Goal: Task Accomplishment & Management: Use online tool/utility

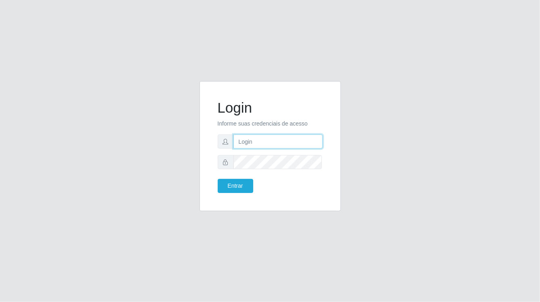
click at [280, 143] on input "text" at bounding box center [278, 142] width 89 height 14
type input "[PERSON_NAME]"
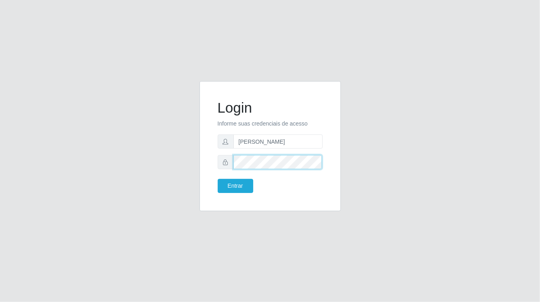
click at [218, 179] on button "Entrar" at bounding box center [236, 186] width 36 height 14
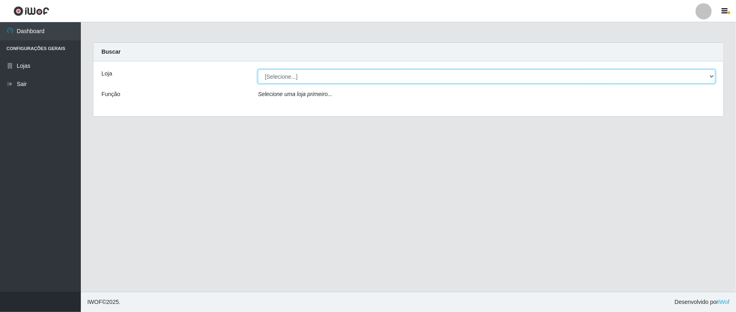
click at [378, 77] on select "[Selecione...] Ideal - Conceição" at bounding box center [487, 77] width 458 height 14
select select "231"
click at [258, 70] on select "[Selecione...] Ideal - Conceição" at bounding box center [487, 77] width 458 height 14
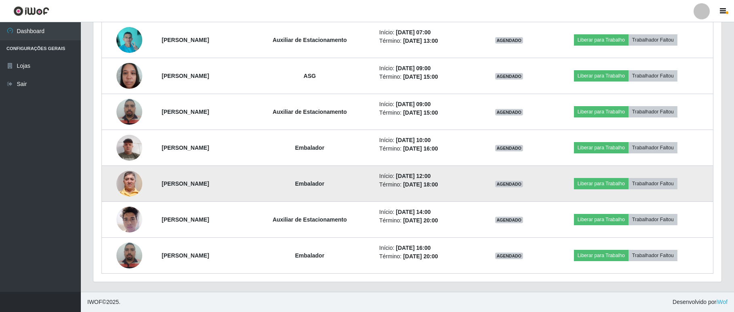
scroll to position [317, 0]
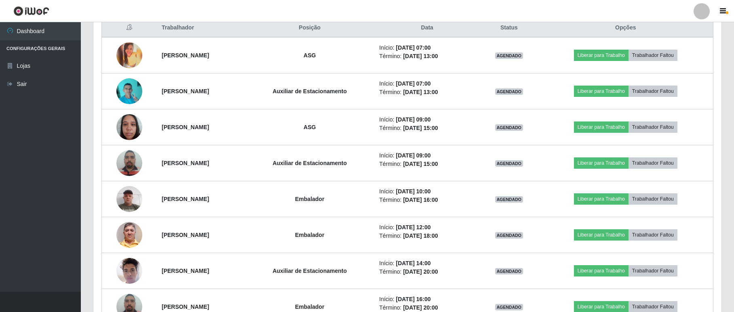
click at [540, 13] on div at bounding box center [702, 11] width 16 height 16
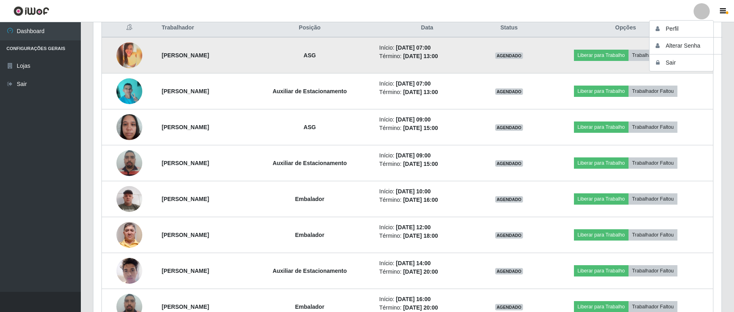
click at [540, 69] on td "Liberar para Trabalho Trabalhador Faltou" at bounding box center [625, 55] width 175 height 36
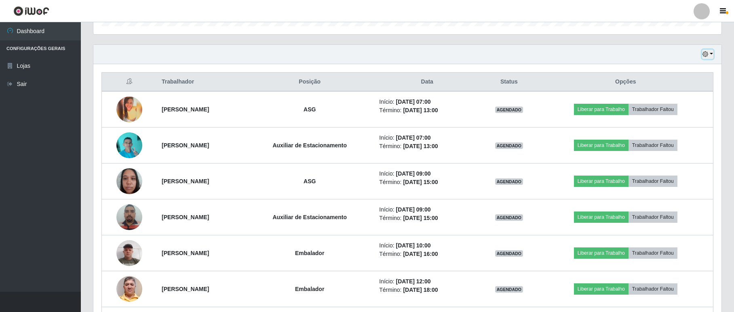
click at [540, 53] on icon "button" at bounding box center [705, 54] width 6 height 6
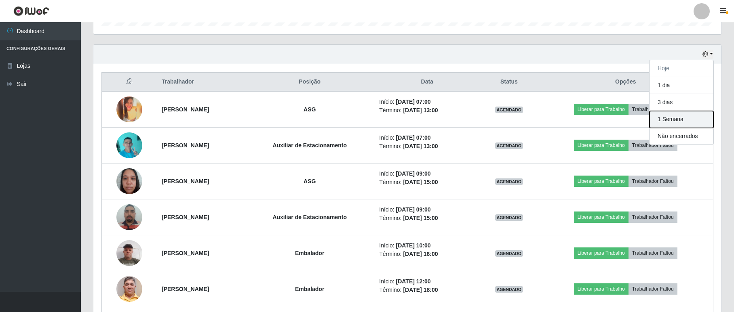
click at [540, 120] on button "1 Semana" at bounding box center [682, 119] width 64 height 17
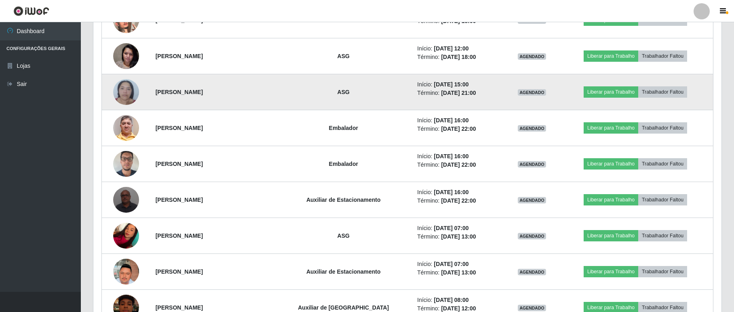
scroll to position [909, 0]
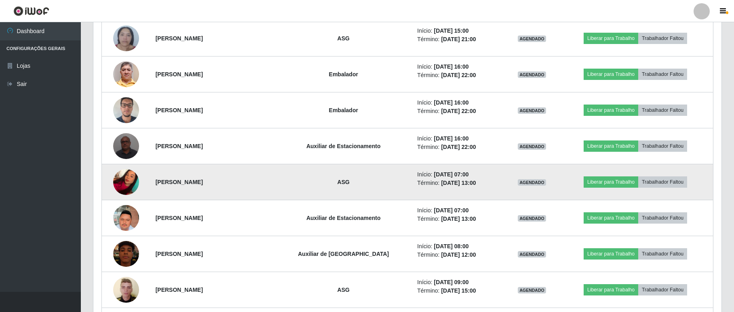
click at [130, 182] on img at bounding box center [126, 182] width 26 height 34
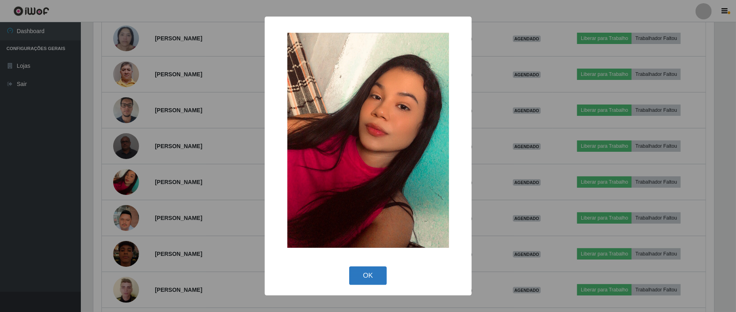
click at [370, 281] on button "OK" at bounding box center [368, 276] width 38 height 19
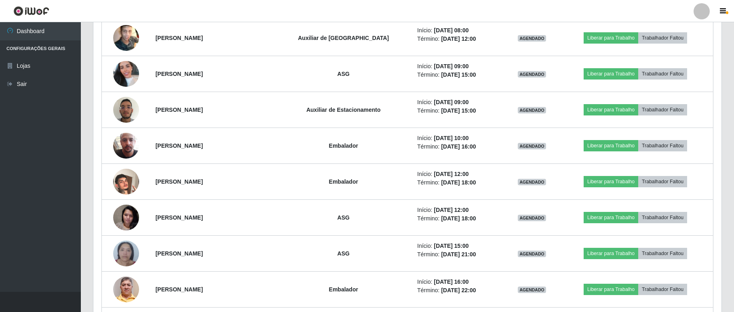
scroll to position [640, 0]
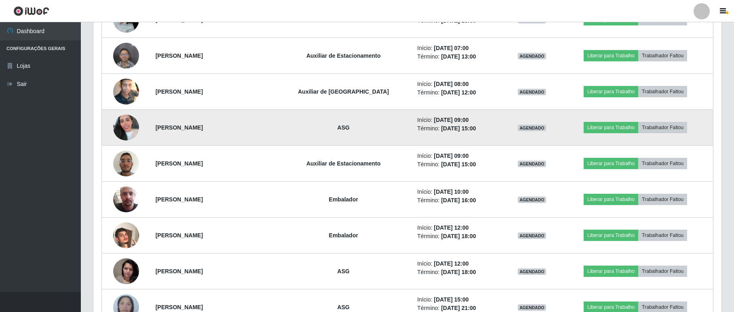
click at [122, 130] on img at bounding box center [126, 128] width 26 height 46
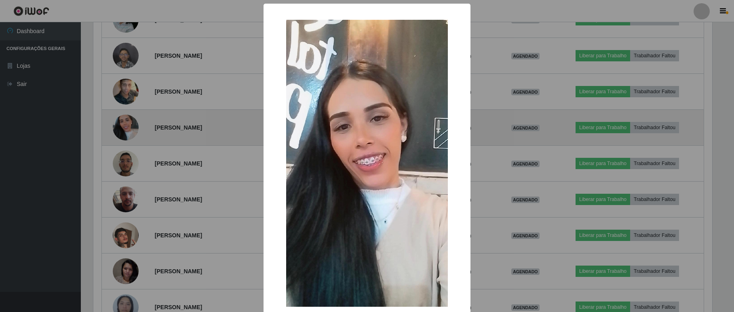
scroll to position [168, 621]
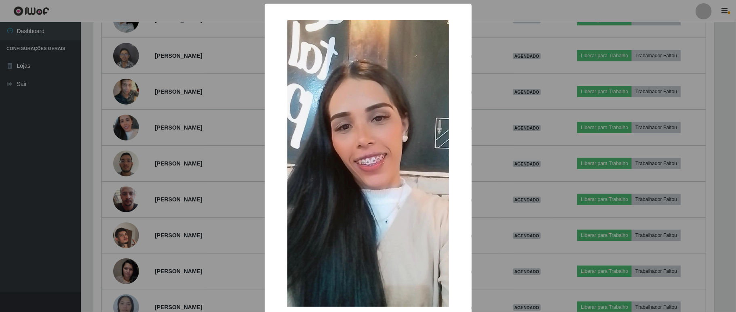
click at [228, 190] on div "× OK Cancel" at bounding box center [368, 156] width 736 height 312
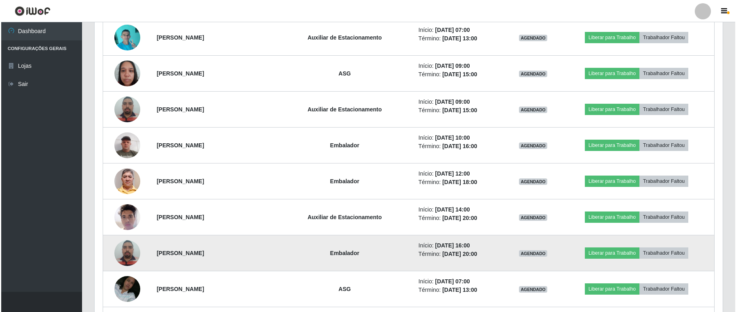
scroll to position [317, 0]
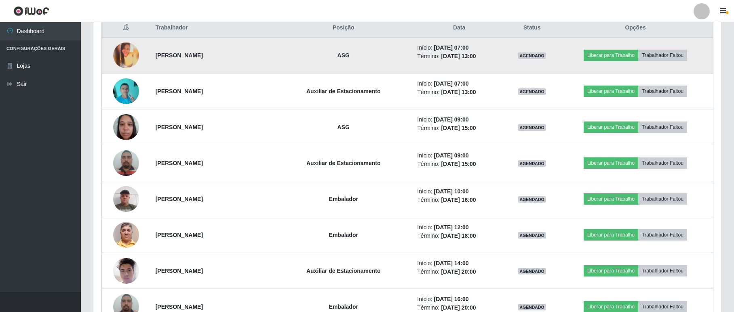
click at [126, 53] on img at bounding box center [126, 55] width 26 height 26
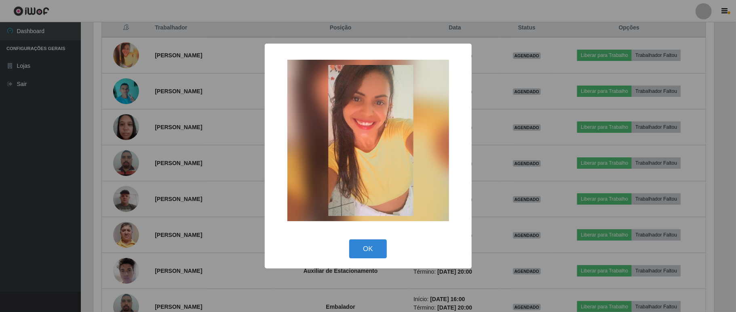
click at [240, 162] on div "× OK Cancel" at bounding box center [368, 156] width 736 height 312
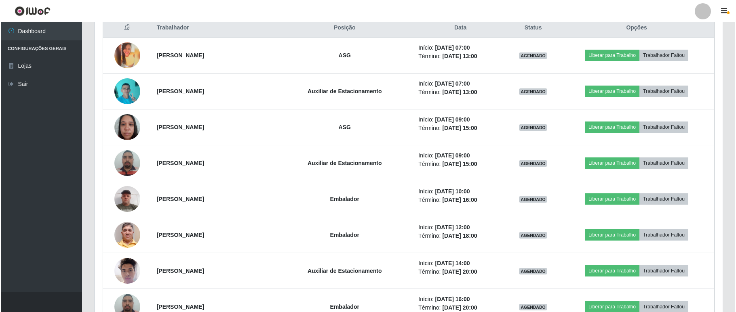
scroll to position [0, 0]
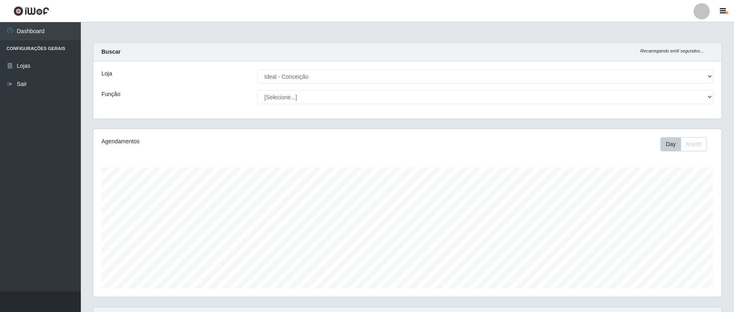
click at [540, 13] on div at bounding box center [702, 11] width 16 height 16
click at [540, 59] on button "Sair" at bounding box center [686, 63] width 73 height 17
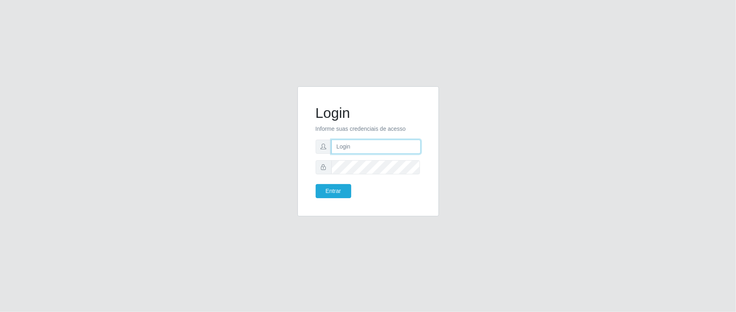
click at [394, 152] on input "text" at bounding box center [375, 147] width 89 height 14
type input "[PERSON_NAME]"
click at [316, 184] on button "Entrar" at bounding box center [334, 191] width 36 height 14
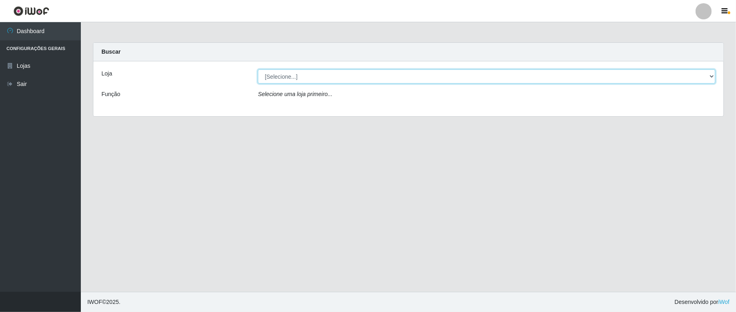
click at [329, 80] on select "[Selecione...] Ideal - Conceição" at bounding box center [487, 77] width 458 height 14
drag, startPoint x: 329, startPoint y: 103, endPoint x: 325, endPoint y: 99, distance: 5.2
click at [325, 102] on div "Loja [Selecione...] Ideal - Conceição Função Selecione uma loja primeiro..." at bounding box center [408, 88] width 630 height 55
click at [342, 82] on div "Loja [Selecione...] Ideal - Conceição Função Selecione uma loja primeiro..." at bounding box center [408, 88] width 630 height 55
click at [343, 76] on select "[Selecione...] Ideal - Conceição" at bounding box center [487, 77] width 458 height 14
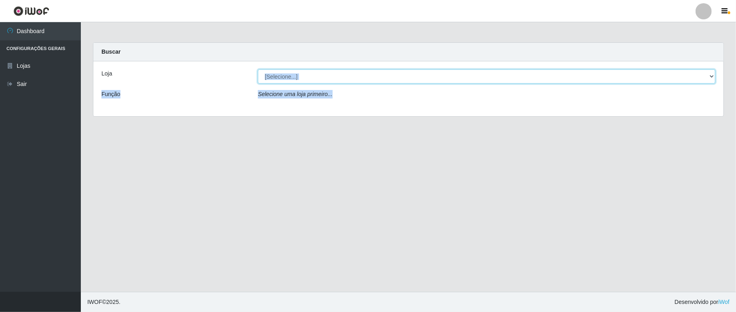
select select "231"
click at [258, 70] on select "[Selecione...] Ideal - Conceição" at bounding box center [487, 77] width 458 height 14
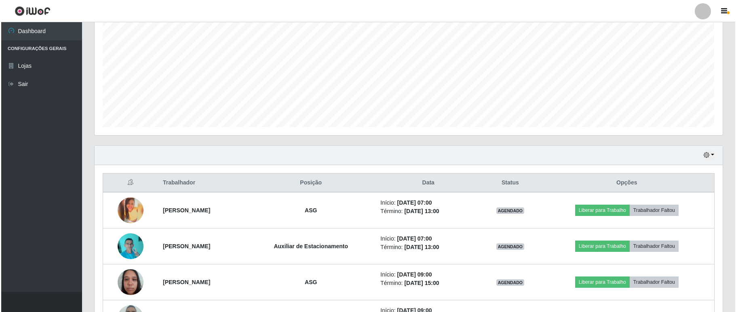
scroll to position [215, 0]
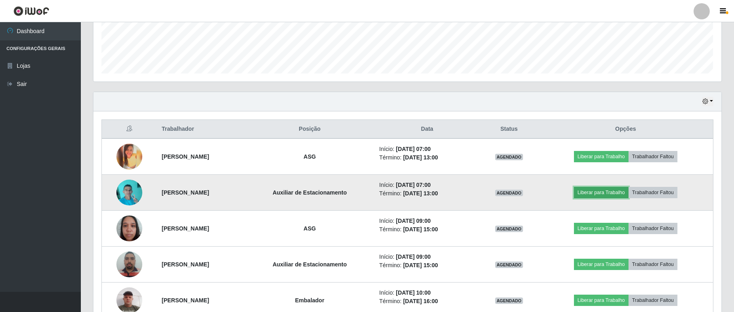
click at [540, 198] on button "Liberar para Trabalho" at bounding box center [601, 192] width 55 height 11
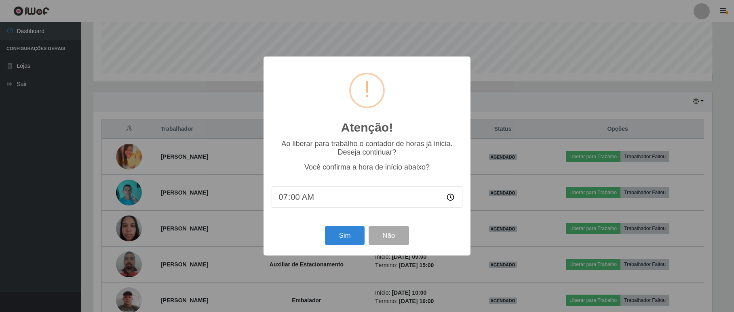
scroll to position [168, 621]
click at [352, 234] on button "Sim" at bounding box center [345, 235] width 39 height 19
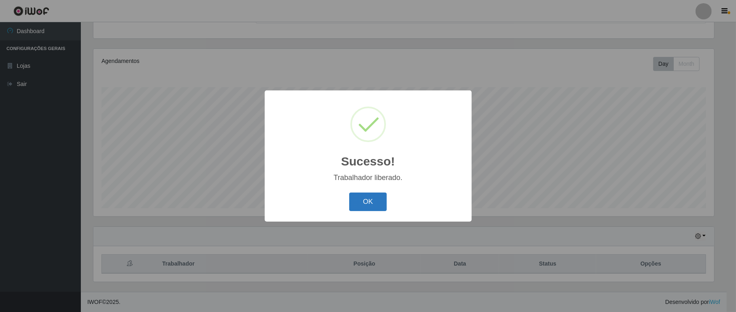
click at [362, 200] on button "OK" at bounding box center [368, 202] width 38 height 19
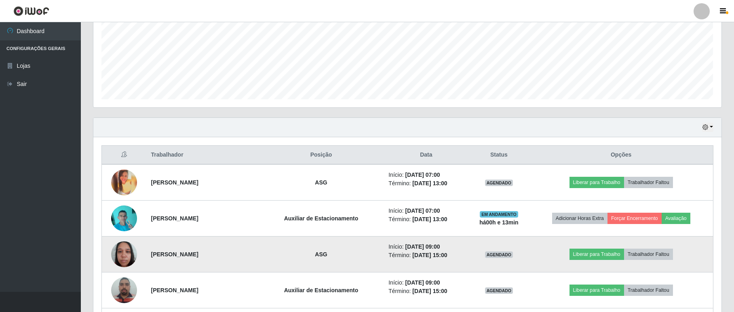
scroll to position [243, 0]
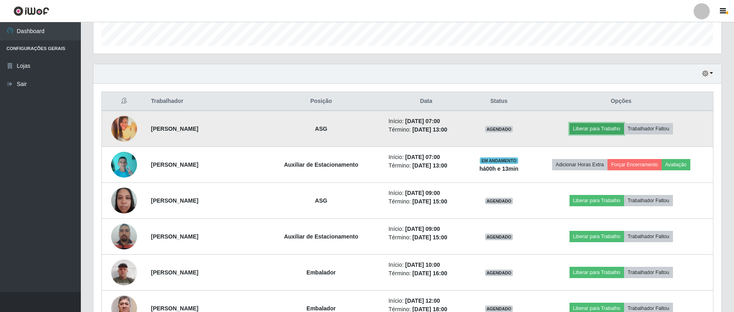
click at [540, 128] on button "Liberar para Trabalho" at bounding box center [596, 128] width 55 height 11
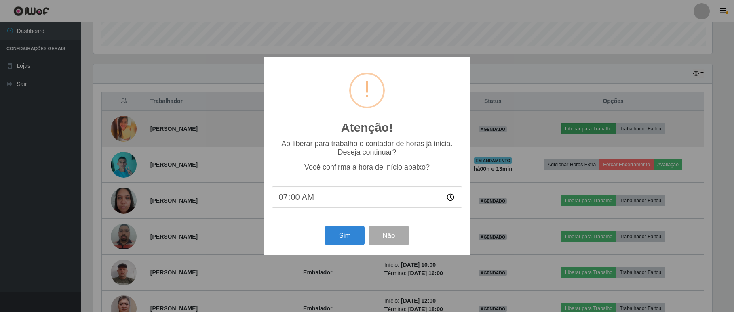
scroll to position [168, 621]
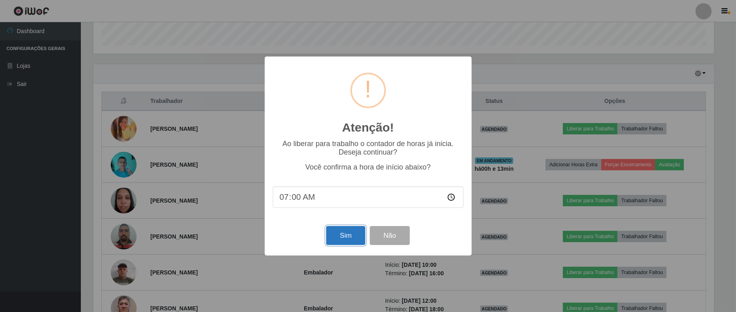
click at [344, 238] on button "Sim" at bounding box center [345, 235] width 39 height 19
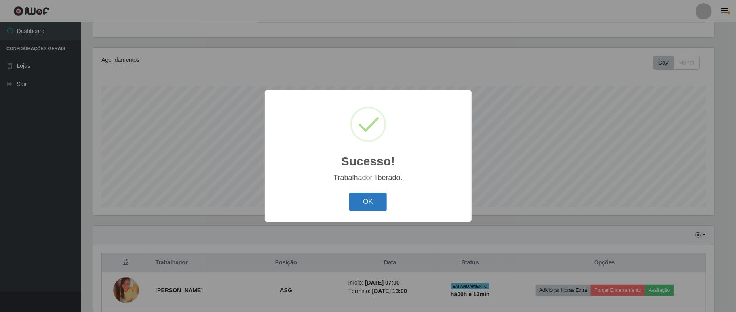
click at [366, 204] on button "OK" at bounding box center [368, 202] width 38 height 19
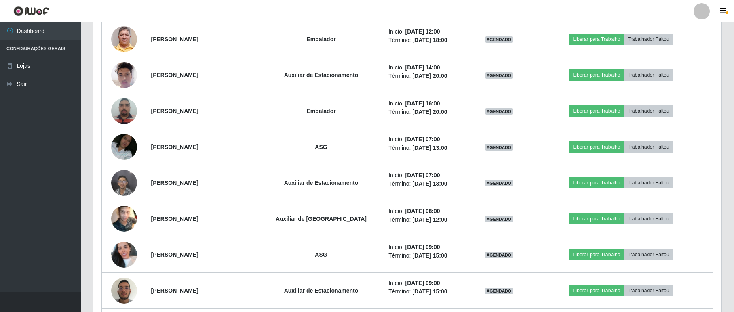
scroll to position [297, 0]
